Goal: Book appointment/travel/reservation

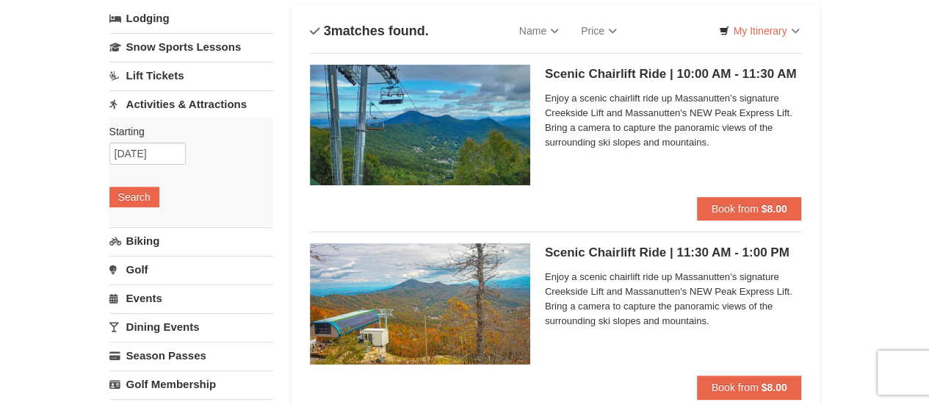
scroll to position [59, 0]
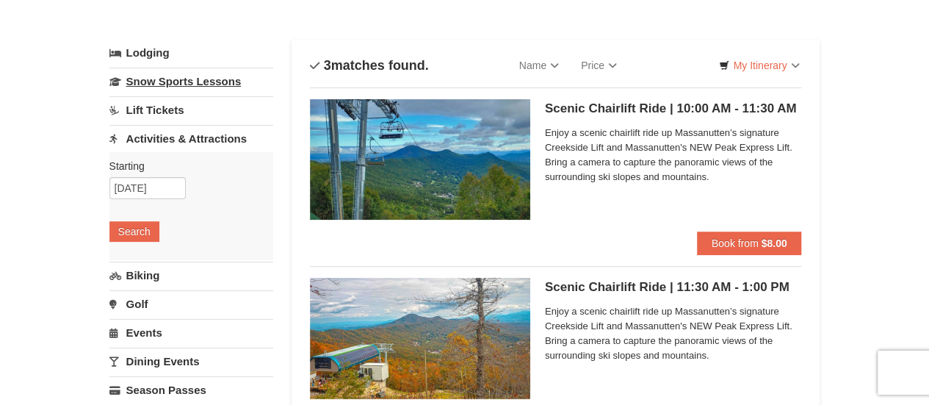
click at [195, 82] on link "Snow Sports Lessons" at bounding box center [191, 81] width 164 height 27
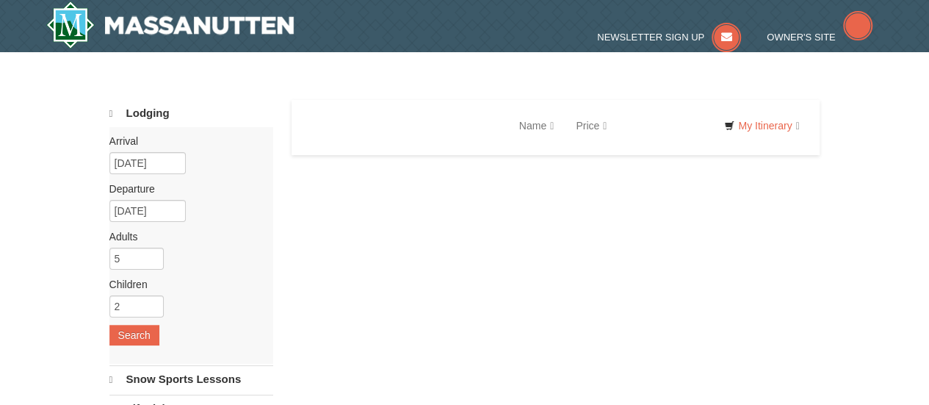
select select "9"
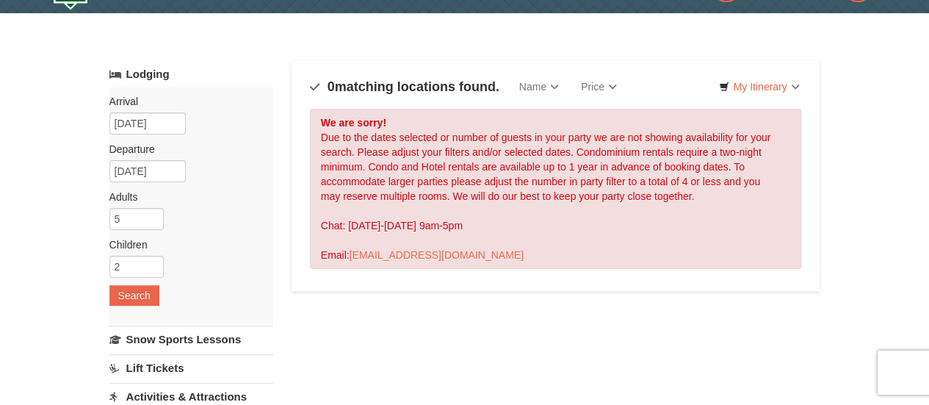
scroll to position [39, 0]
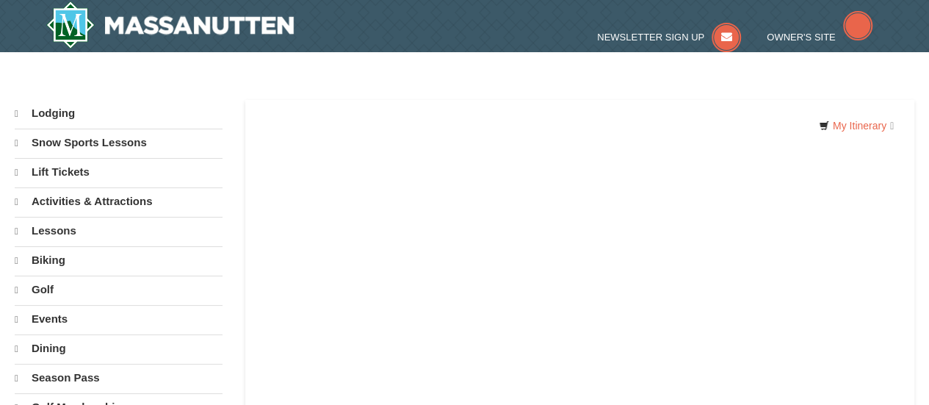
select select "9"
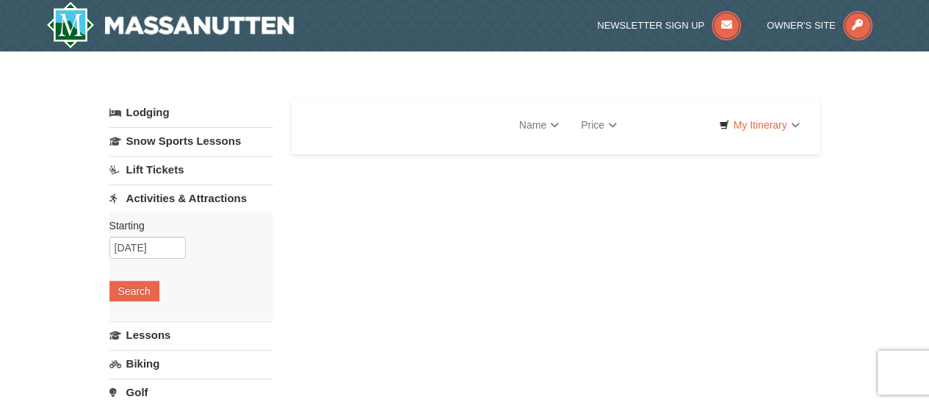
select select "9"
